Goal: Task Accomplishment & Management: Use online tool/utility

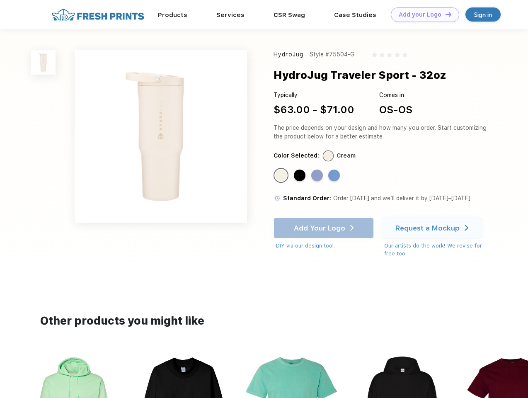
click at [422, 15] on link "Add your Logo Design Tool" at bounding box center [425, 14] width 68 height 15
click at [0, 0] on div "Design Tool" at bounding box center [0, 0] width 0 height 0
click at [445, 14] on link "Add your Logo Design Tool" at bounding box center [425, 14] width 68 height 15
click at [44, 62] on img at bounding box center [43, 62] width 24 height 24
click at [282, 176] on div "Standard Color" at bounding box center [281, 176] width 12 height 12
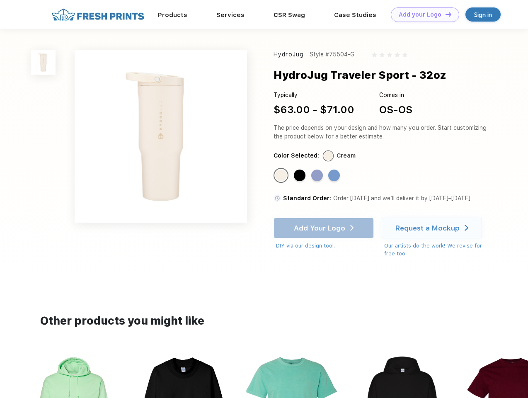
click at [301, 176] on div "Standard Color" at bounding box center [300, 176] width 12 height 12
click at [318, 176] on div "Standard Color" at bounding box center [317, 176] width 12 height 12
click at [335, 176] on div "Standard Color" at bounding box center [334, 176] width 12 height 12
click at [325, 228] on div "Add Your Logo DIY via our design tool. Ah shoot! This product isn't up in our d…" at bounding box center [324, 234] width 100 height 32
click at [433, 228] on div "Request a Mockup" at bounding box center [428, 228] width 64 height 8
